Goal: Task Accomplishment & Management: Manage account settings

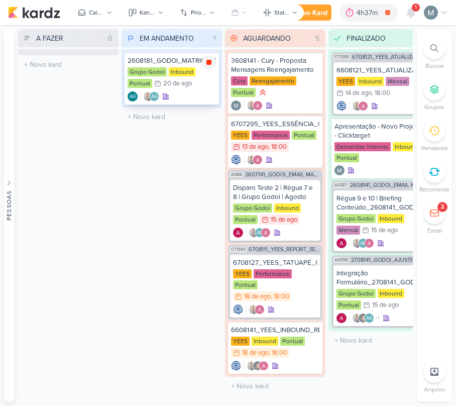
click at [213, 63] on div at bounding box center [209, 62] width 14 height 14
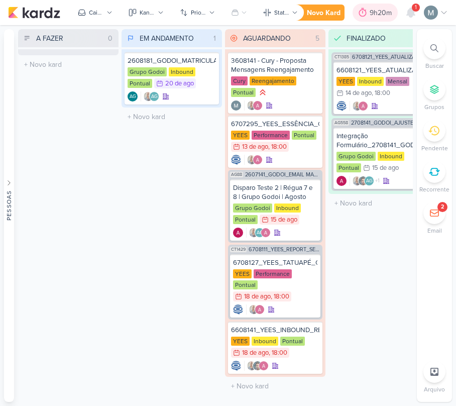
click at [366, 15] on icon at bounding box center [362, 13] width 10 height 10
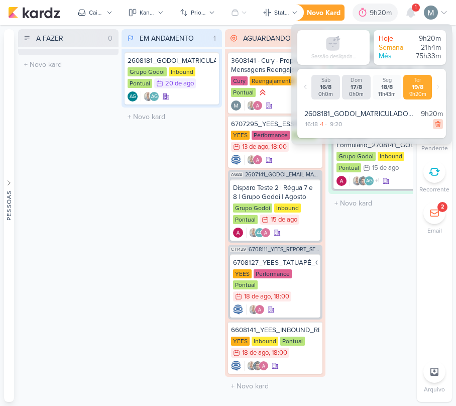
click at [434, 120] on icon at bounding box center [437, 123] width 7 height 7
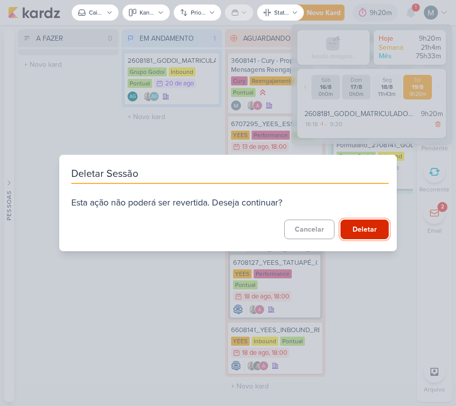
click at [362, 228] on button "Deletar" at bounding box center [364, 229] width 48 height 20
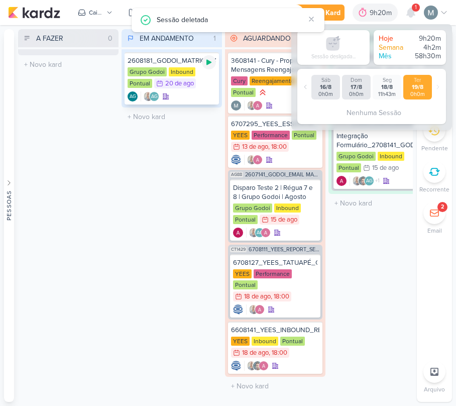
click at [213, 63] on div at bounding box center [209, 62] width 14 height 14
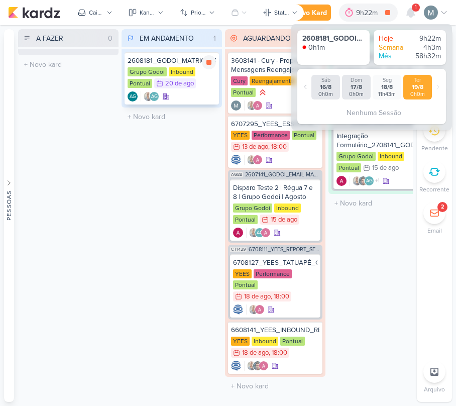
click at [199, 96] on div "AG AG" at bounding box center [171, 96] width 88 height 10
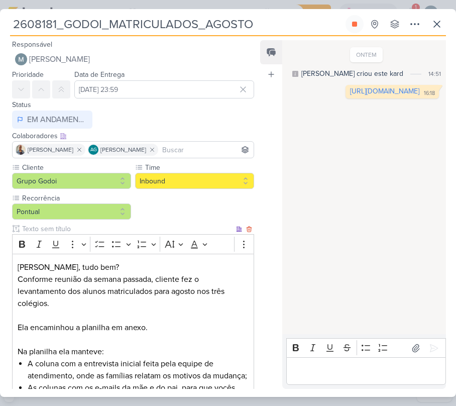
scroll to position [236, 0]
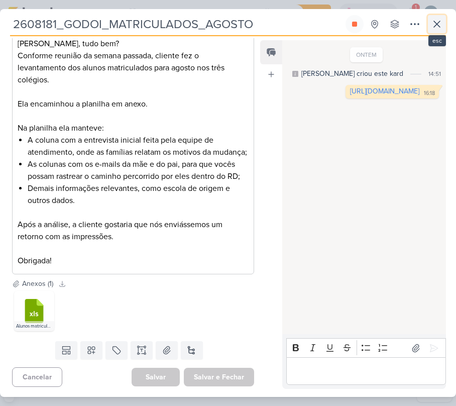
click at [435, 25] on icon at bounding box center [437, 24] width 6 height 6
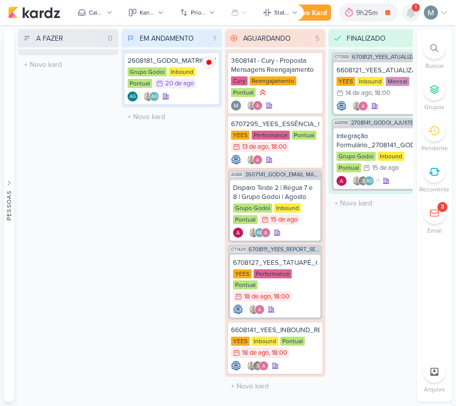
click at [404, 17] on div at bounding box center [411, 13] width 18 height 18
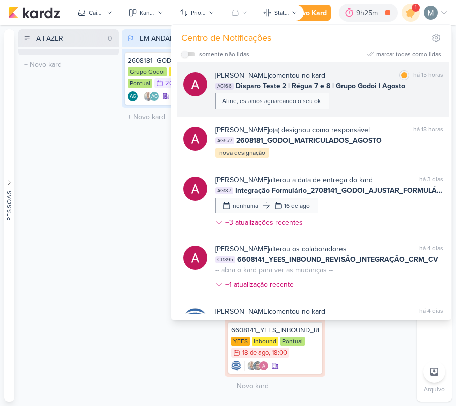
click at [328, 96] on div "Alessandra Gomes comentou no kard marcar como lida há 15 horas AG166 Disparo Te…" at bounding box center [329, 89] width 228 height 38
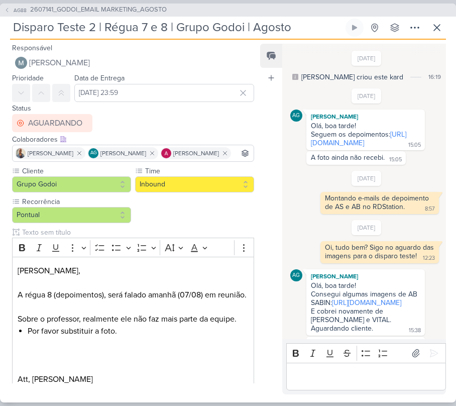
scroll to position [988, 0]
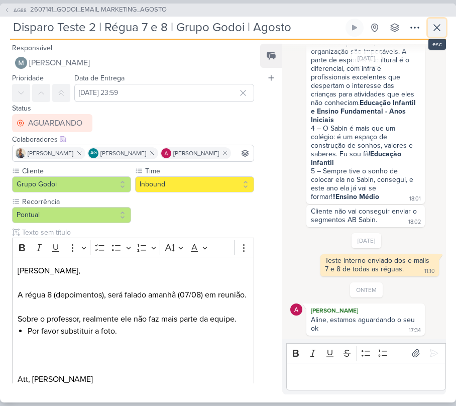
click at [431, 30] on icon at bounding box center [437, 28] width 12 height 12
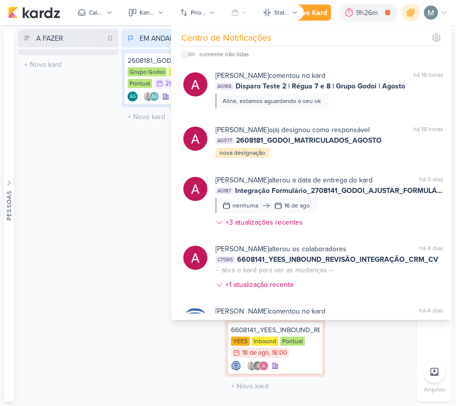
click at [161, 173] on div "EM ANDAMENTO 1 Mover Para Esquerda Mover Para Direita Deletar 2608181_GODOI_MAT…" at bounding box center [171, 215] width 100 height 372
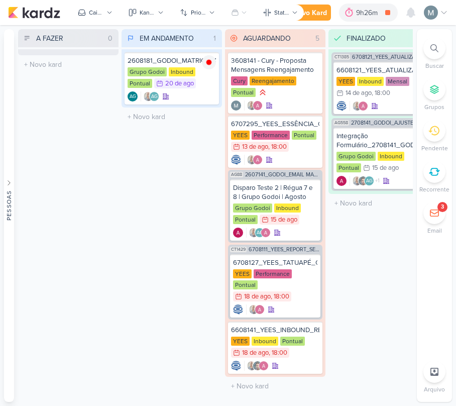
click at [443, 215] on div "3" at bounding box center [434, 213] width 22 height 22
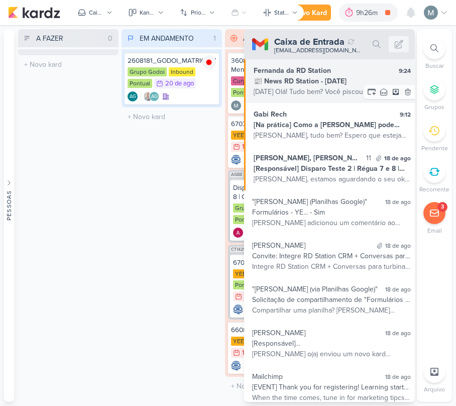
click at [336, 85] on div "📰 News RD Station - Agosto 2025" at bounding box center [331, 81] width 157 height 11
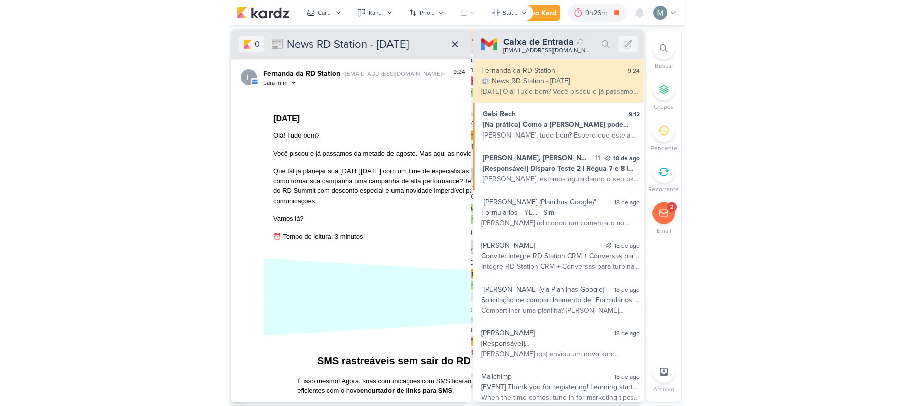
scroll to position [134, 0]
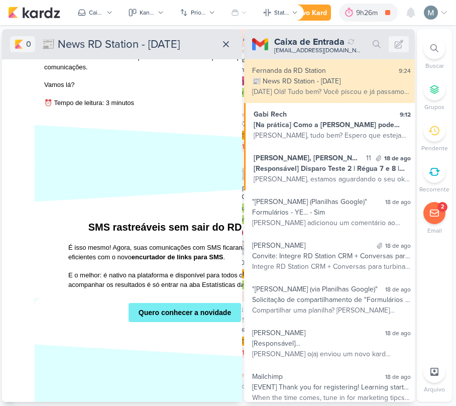
click at [132, 320] on span "Quero conhecer a novidade" at bounding box center [184, 312] width 112 height 19
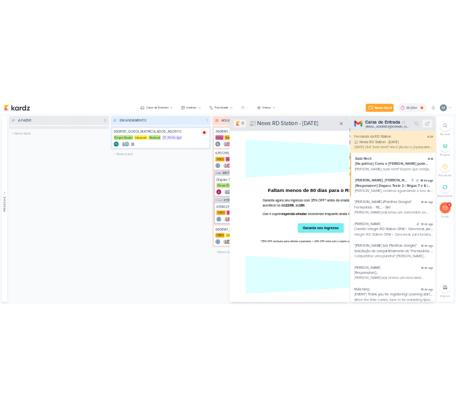
scroll to position [414, 0]
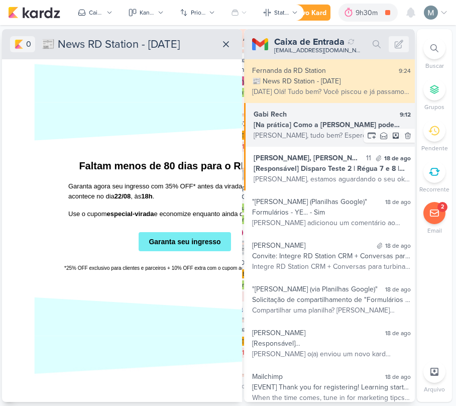
click at [288, 120] on div "[Na prática] Como a Teixeira Duarte pode analisar e otimizar seus resultados no…" at bounding box center [331, 124] width 157 height 11
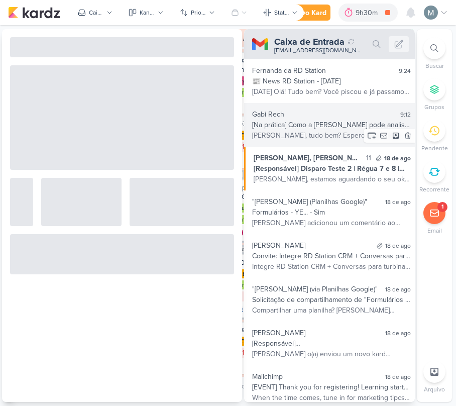
scroll to position [119, 0]
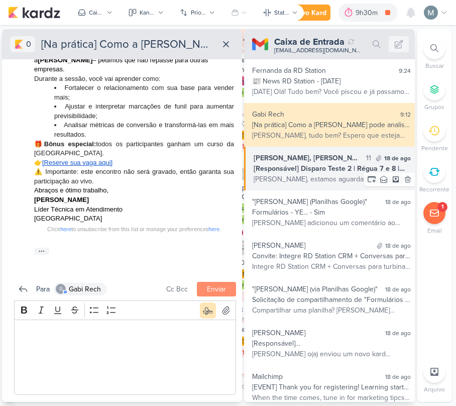
click at [326, 167] on div "[Responsável] Disparo Teste 2 | Régua 7 e 8 | Grupo Godoi | Agosto" at bounding box center [331, 168] width 157 height 11
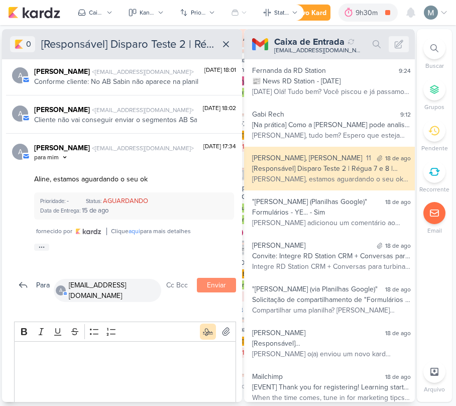
scroll to position [318, 0]
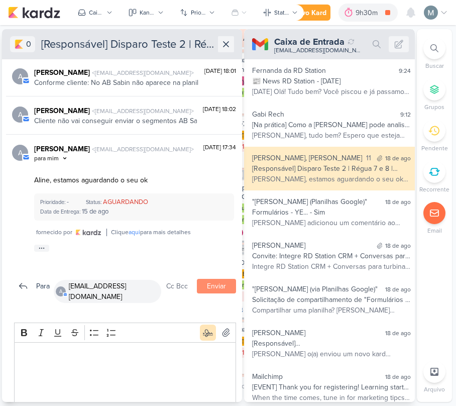
click at [225, 45] on icon at bounding box center [225, 44] width 5 height 5
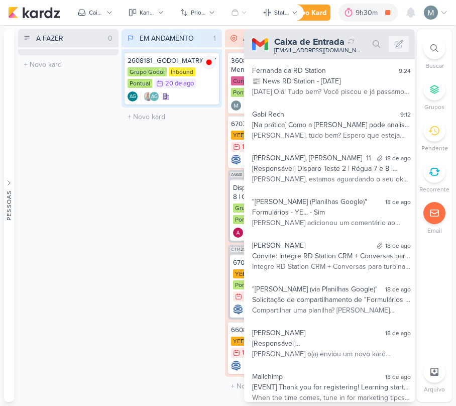
click at [147, 188] on div "EM ANDAMENTO 1 Mover Para Esquerda Mover Para Direita Deletar 2608181_GODOI_MAT…" at bounding box center [171, 215] width 100 height 372
